Goal: Task Accomplishment & Management: Use online tool/utility

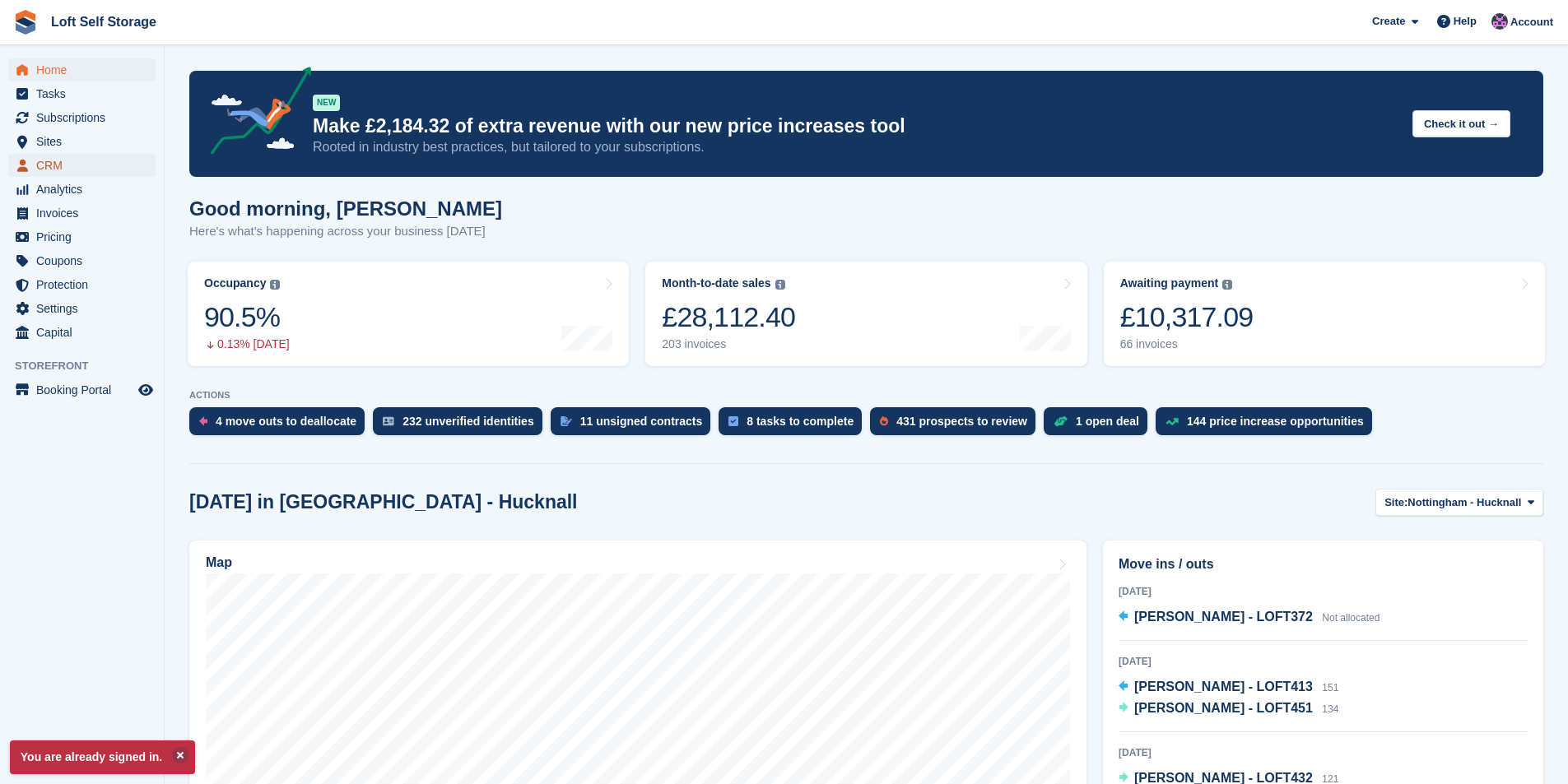
click at [45, 158] on span "CRM" at bounding box center [85, 165] width 99 height 23
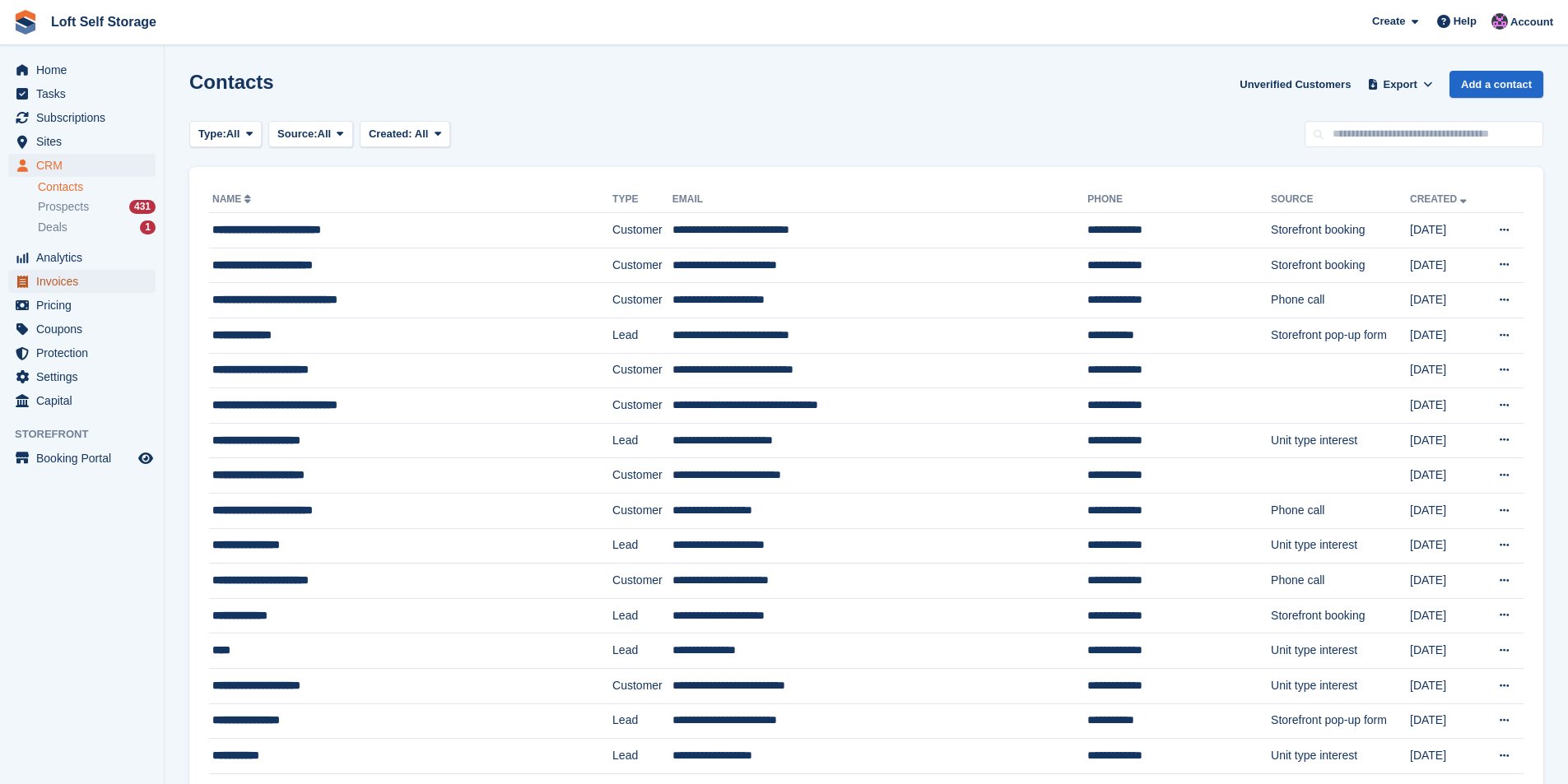
click at [74, 273] on span "Invoices" at bounding box center [85, 281] width 99 height 23
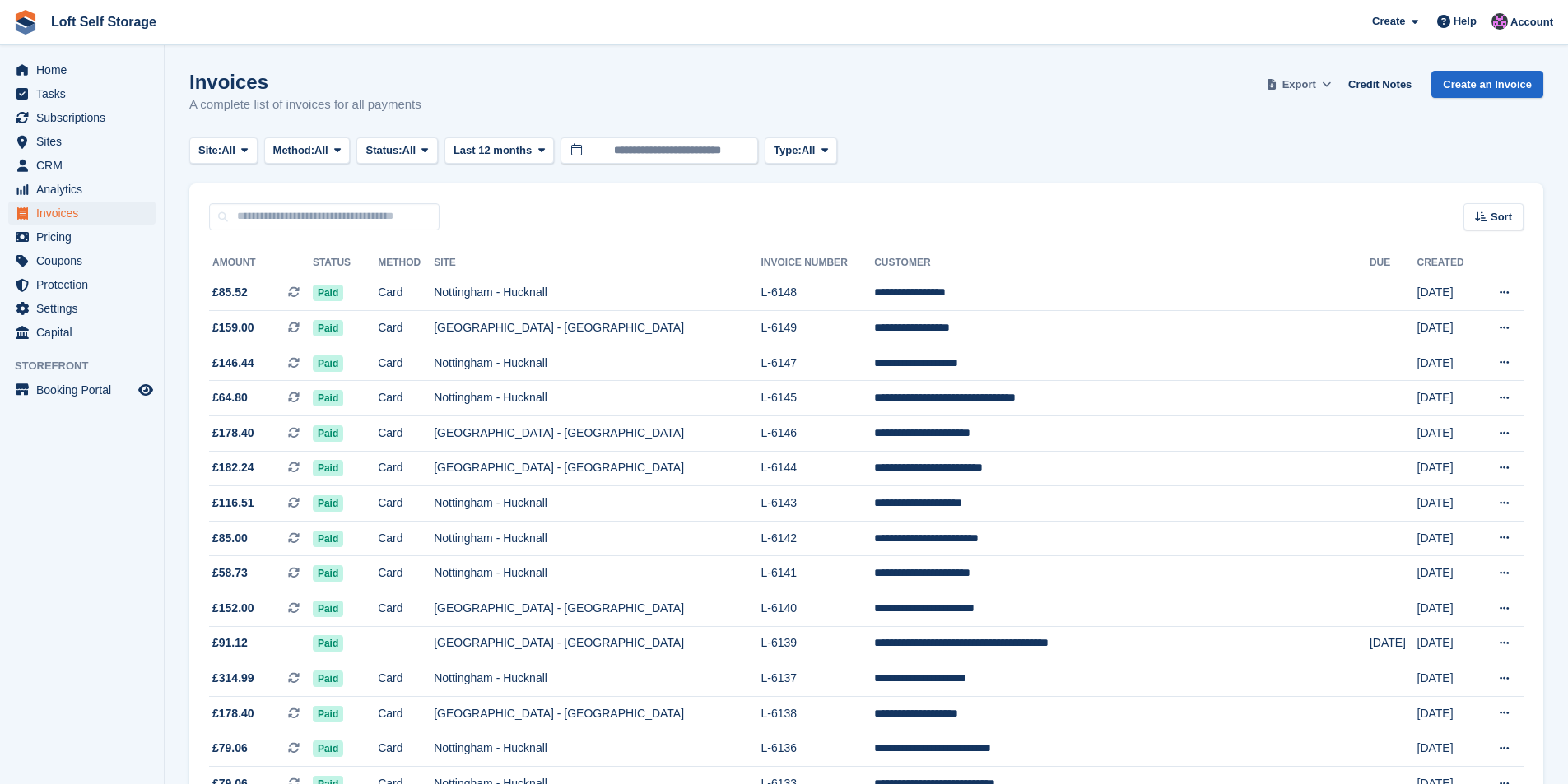
click at [1309, 81] on span "Export" at bounding box center [1299, 84] width 34 height 16
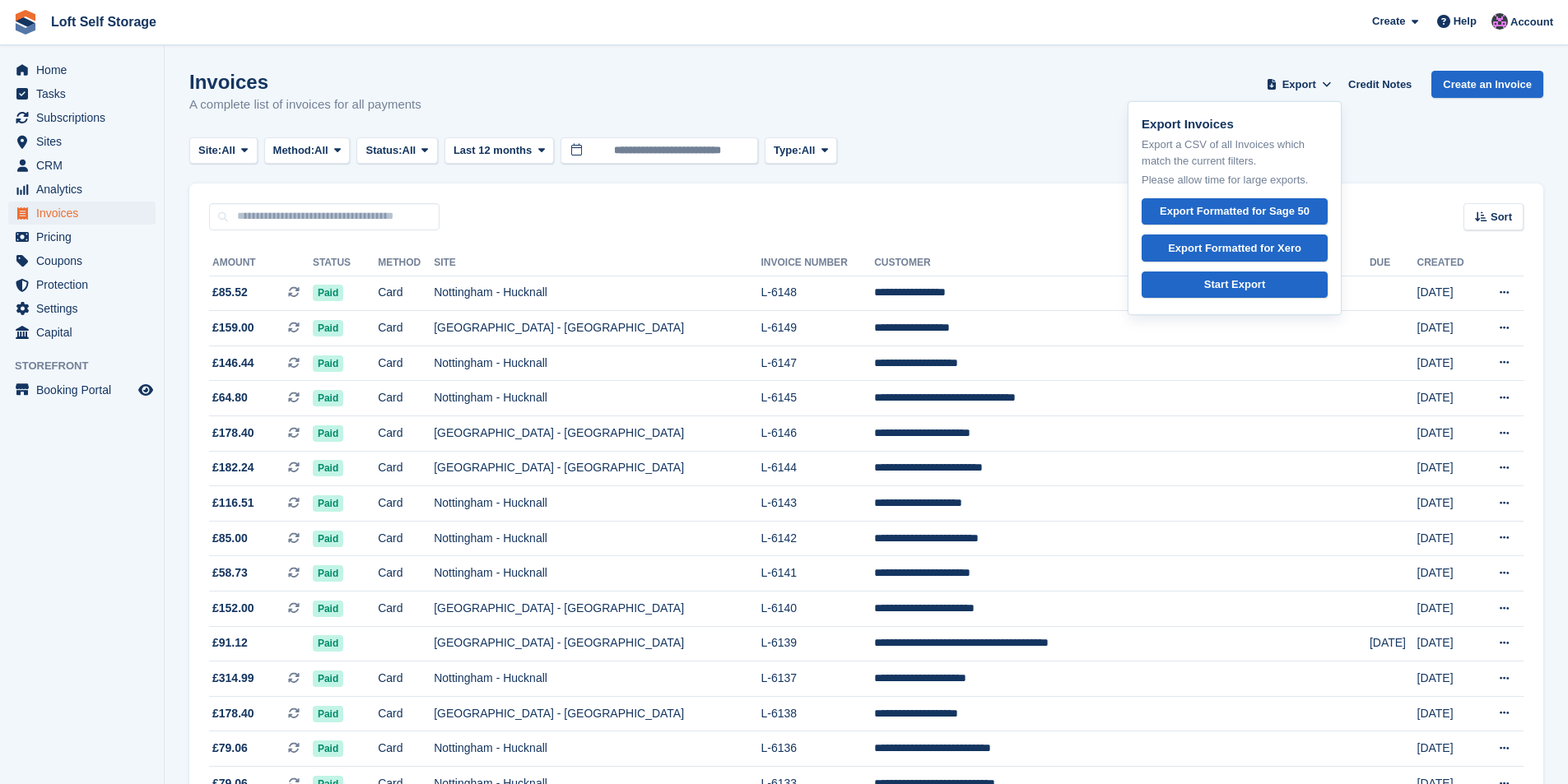
click at [997, 73] on div "Invoices A complete list of invoices for all payments Export Export Invoices Ex…" at bounding box center [866, 102] width 1354 height 64
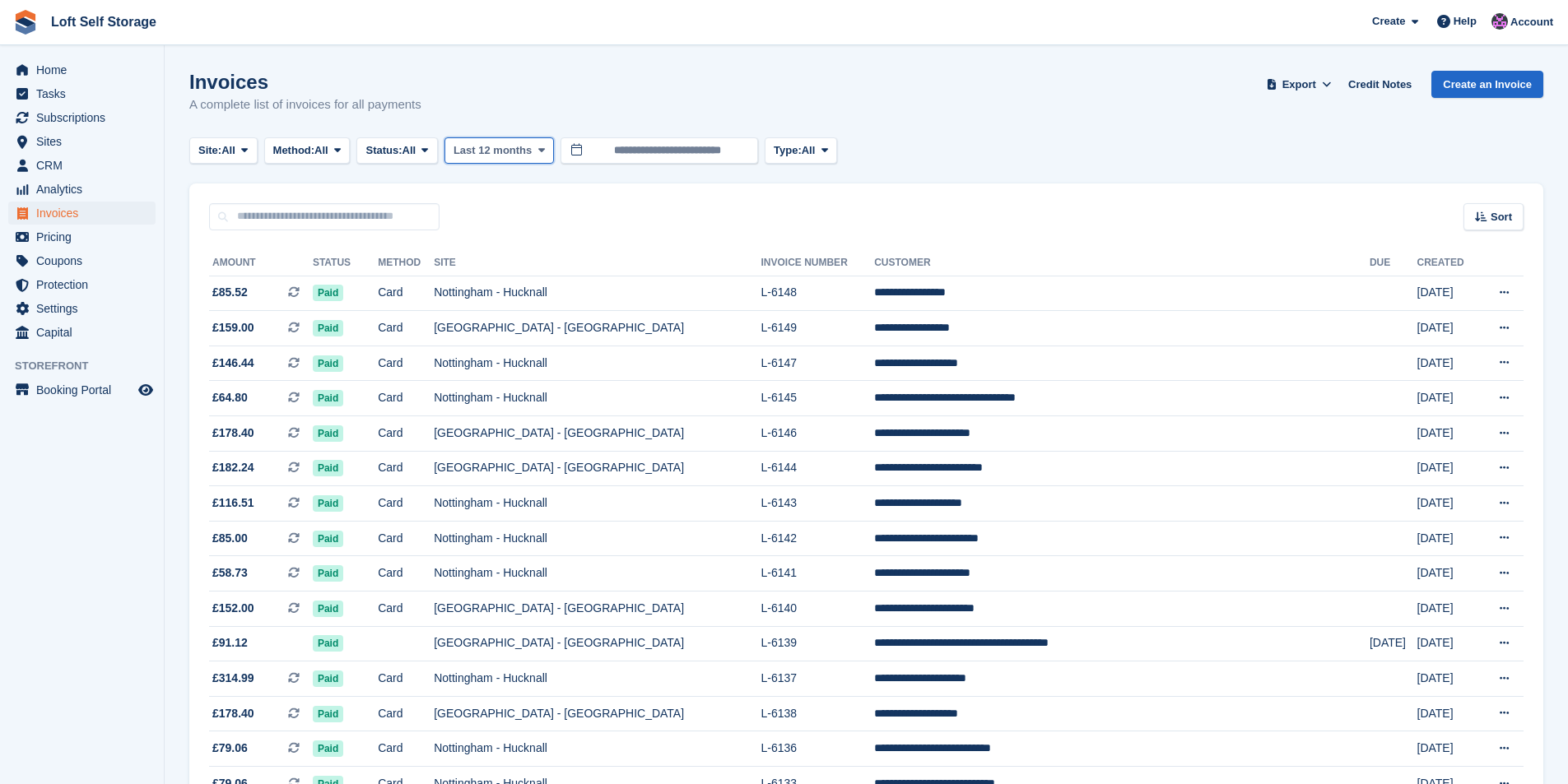
click at [534, 148] on button "Last 12 months" at bounding box center [499, 151] width 109 height 28
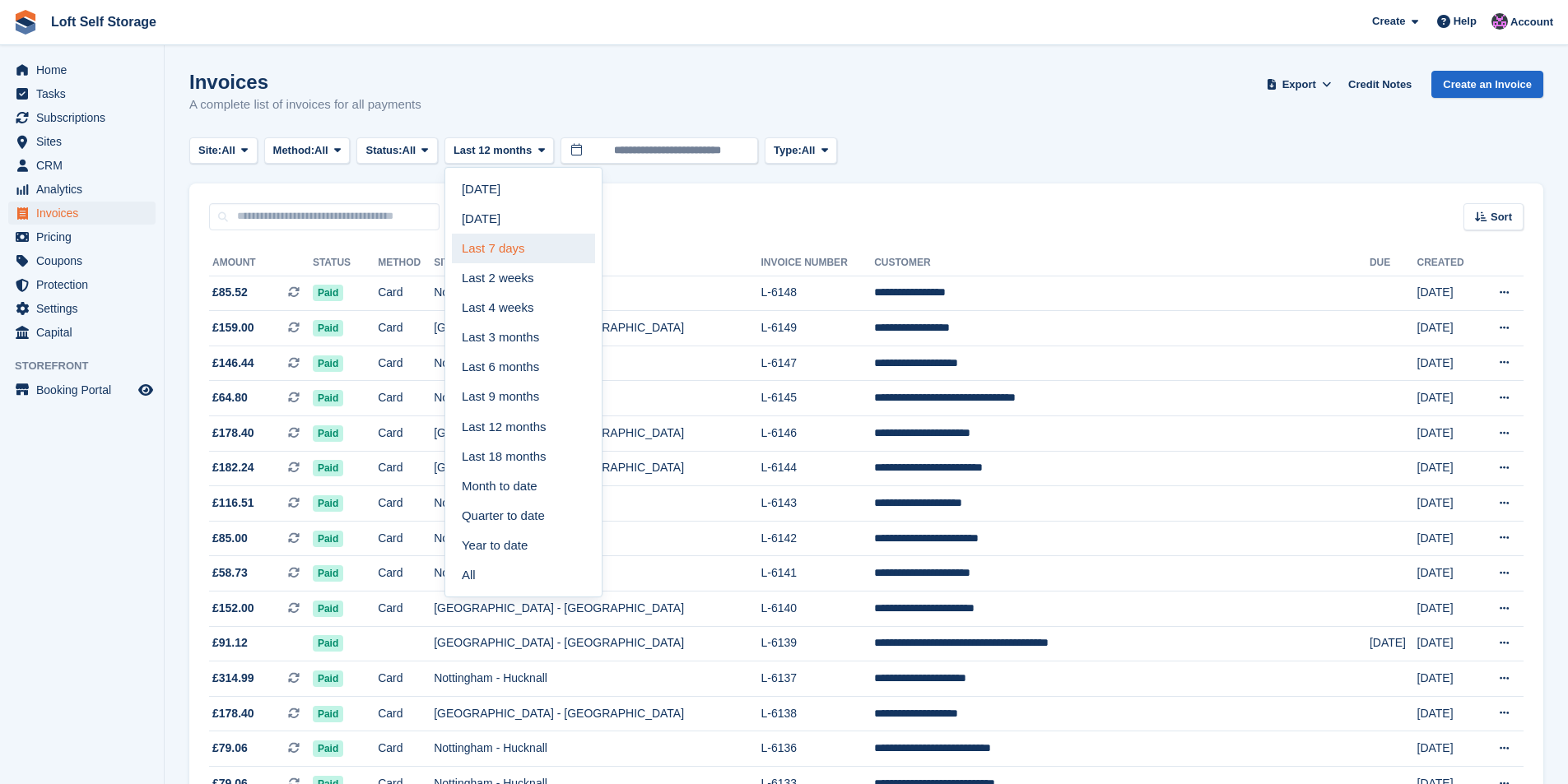
click at [535, 241] on link "Last 7 days" at bounding box center [523, 248] width 144 height 29
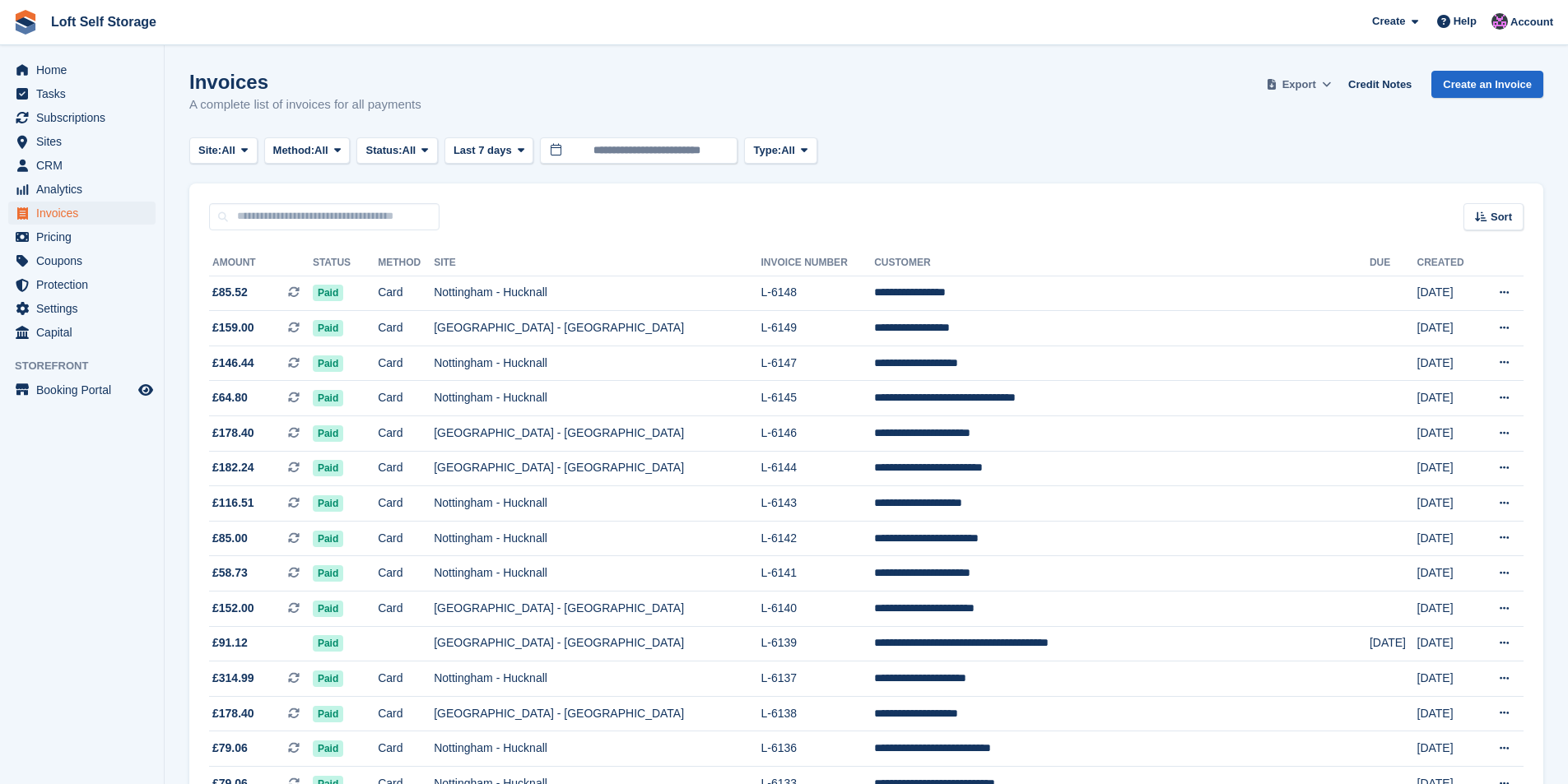
click at [1307, 83] on span "Export" at bounding box center [1299, 84] width 34 height 16
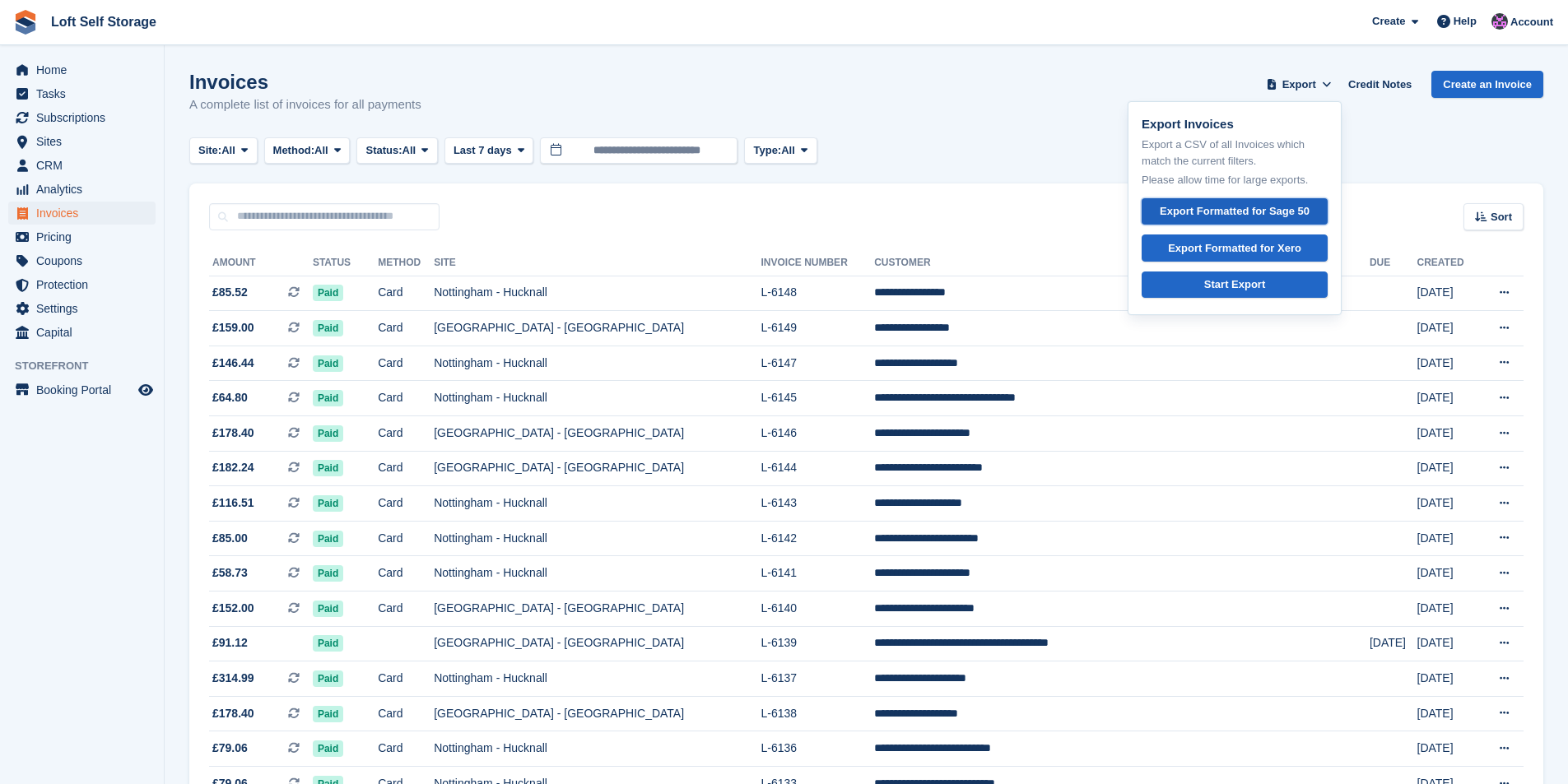
click at [1274, 207] on div "Export Formatted for Sage 50" at bounding box center [1234, 211] width 150 height 16
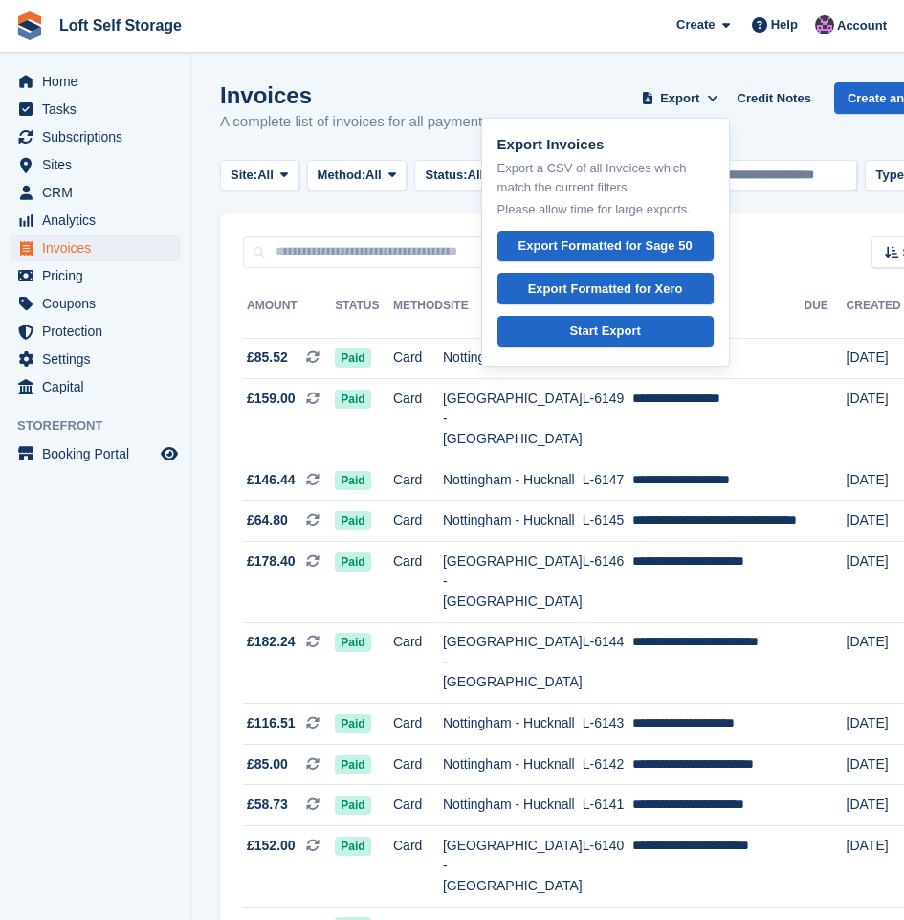
click at [137, 712] on aside "Home Tasks Subscriptions Subscriptions Subscriptions Contracts Price increases …" at bounding box center [95, 465] width 190 height 824
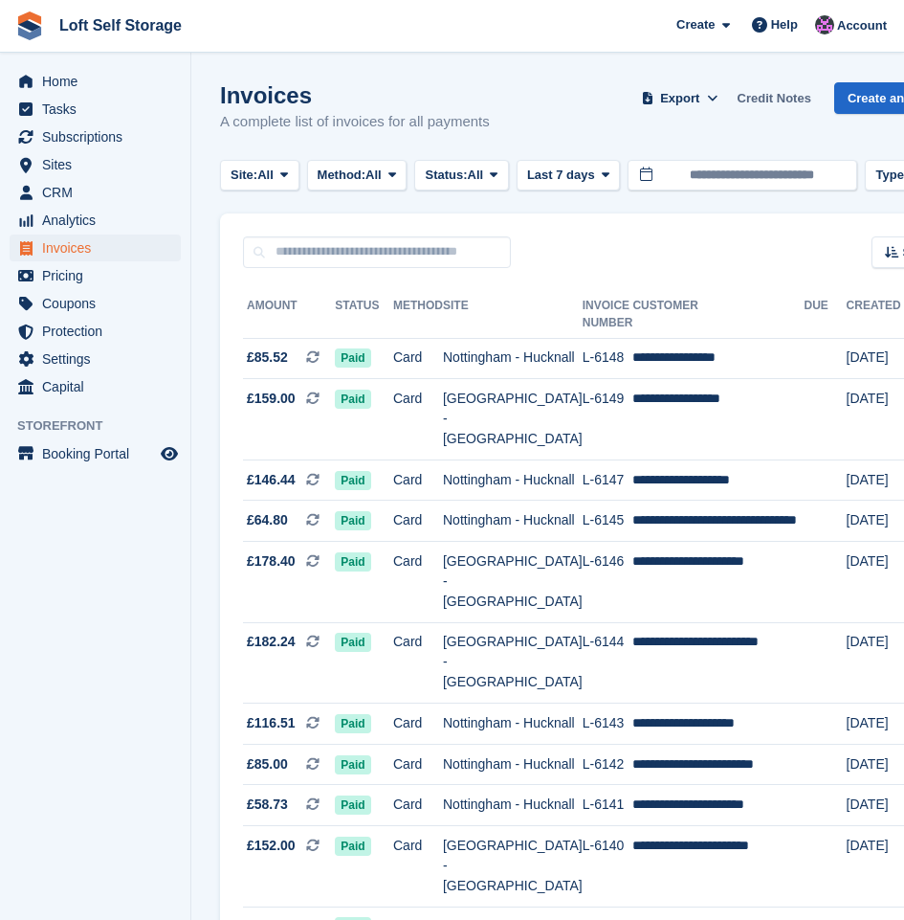
click at [778, 104] on link "Credit Notes" at bounding box center [774, 98] width 89 height 32
